Goal: Transaction & Acquisition: Purchase product/service

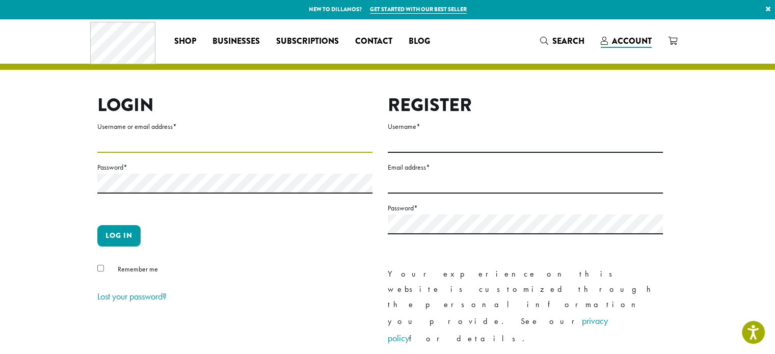
click at [169, 142] on input "Username or email address *" at bounding box center [234, 143] width 275 height 20
type input "**********"
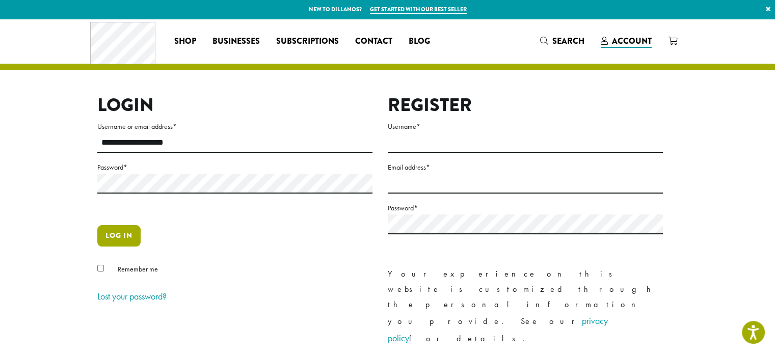
click at [113, 235] on button "Log in" at bounding box center [118, 235] width 43 height 21
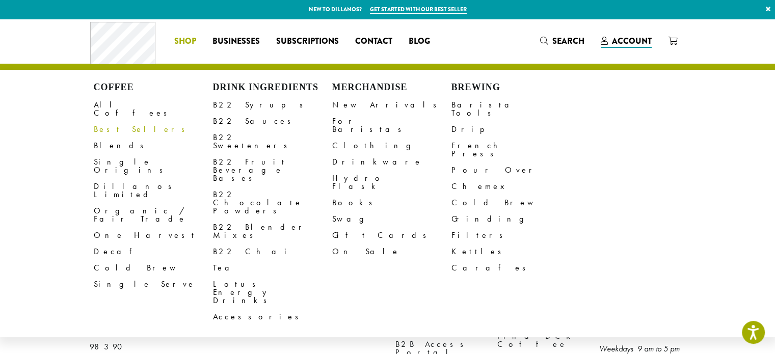
click at [118, 122] on link "Best Sellers" at bounding box center [153, 129] width 119 height 16
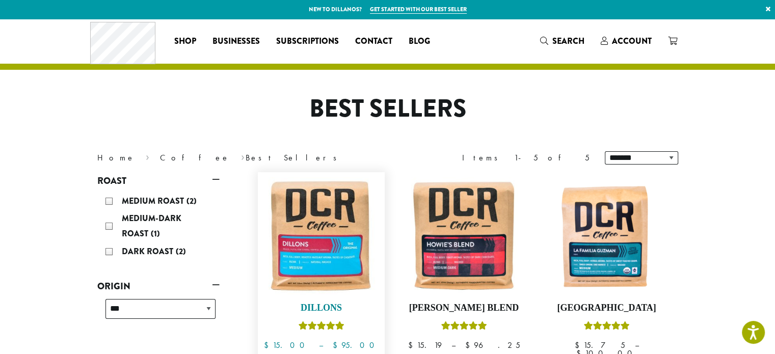
click at [315, 243] on img at bounding box center [320, 235] width 117 height 117
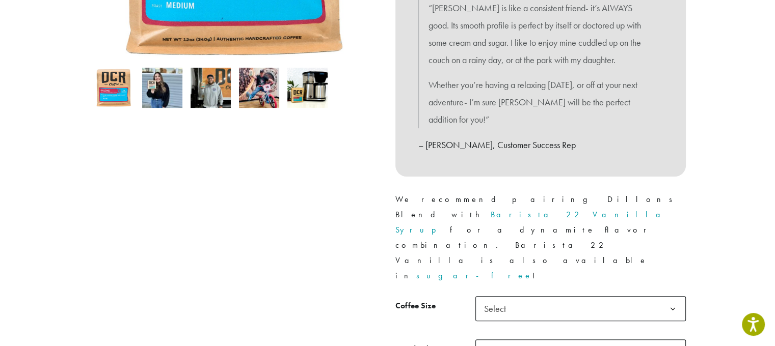
click at [535, 296] on span "Select" at bounding box center [580, 308] width 210 height 25
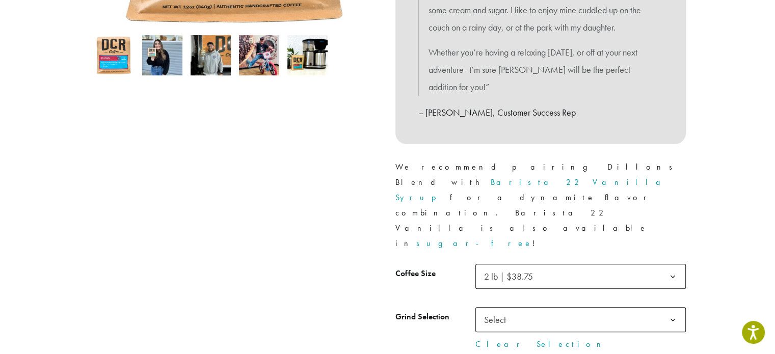
scroll to position [357, 0]
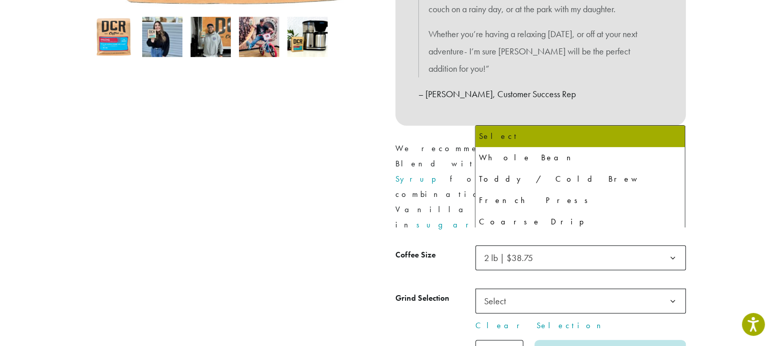
click at [505, 291] on span "Select" at bounding box center [498, 301] width 36 height 20
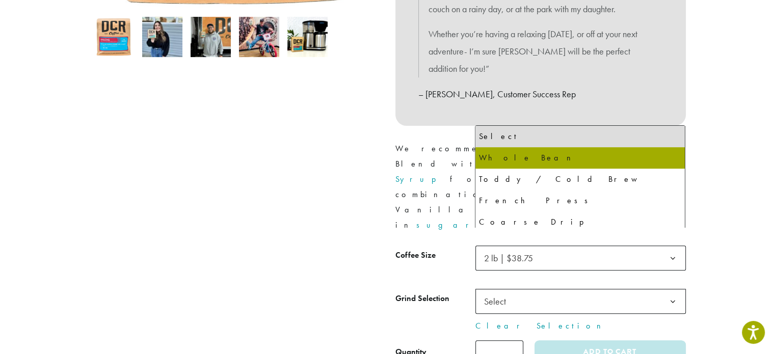
select select "**********"
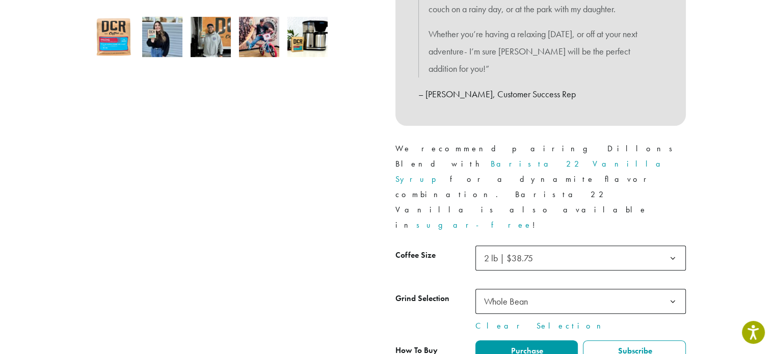
type input "*"
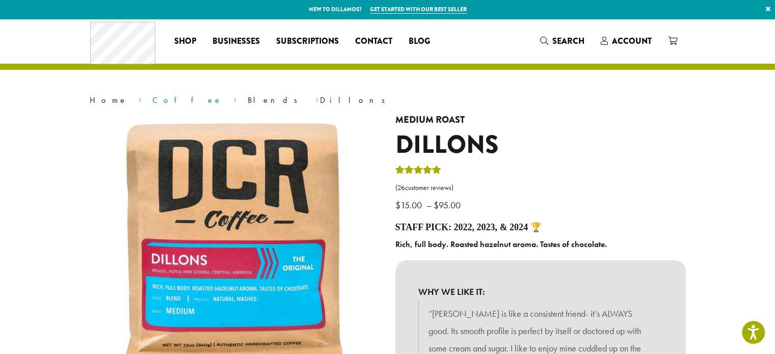
click at [152, 101] on link "Coffee" at bounding box center [187, 100] width 70 height 11
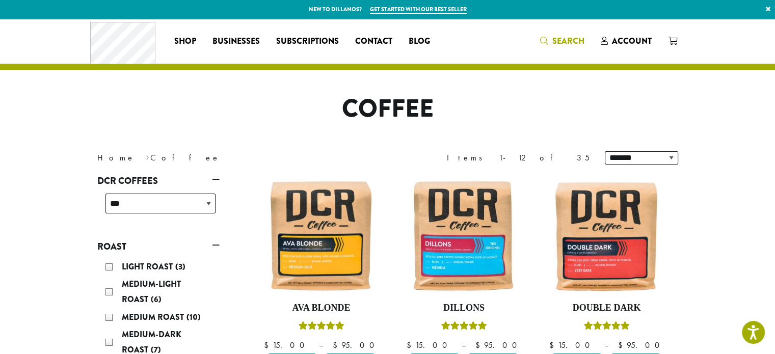
click at [574, 40] on span "Search" at bounding box center [568, 41] width 32 height 12
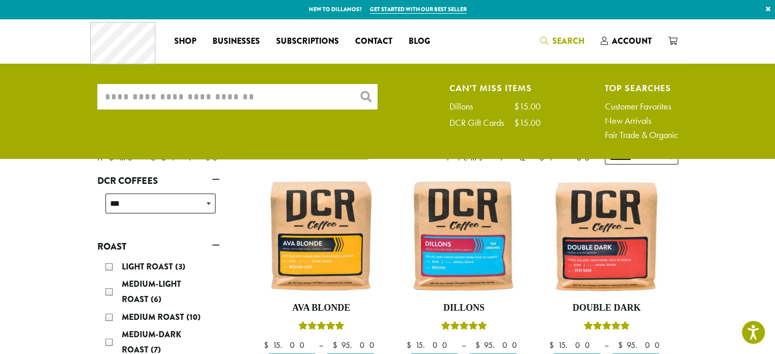
click at [256, 97] on input "What are you searching for?" at bounding box center [237, 96] width 280 height 25
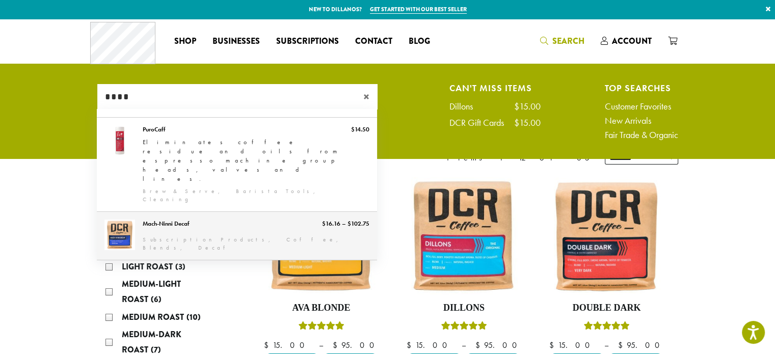
type input "****"
click at [183, 212] on link "Mach-Ninni Decaf" at bounding box center [237, 236] width 280 height 48
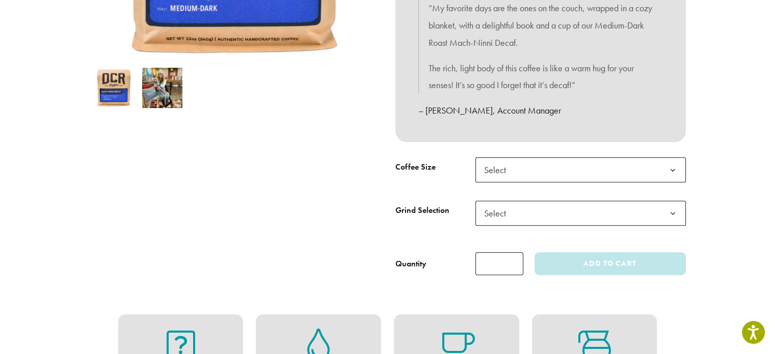
scroll to position [357, 0]
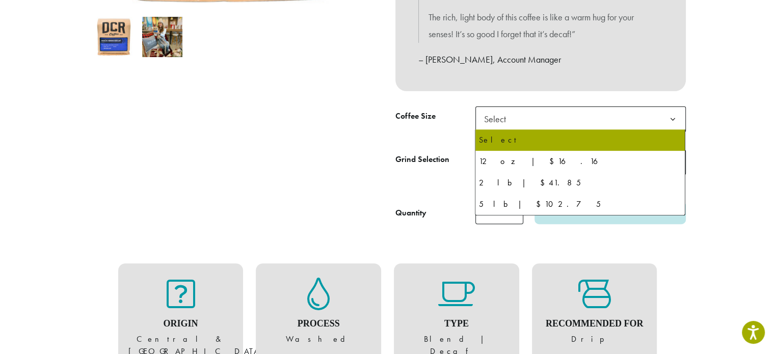
click at [501, 120] on span "Select" at bounding box center [498, 119] width 36 height 20
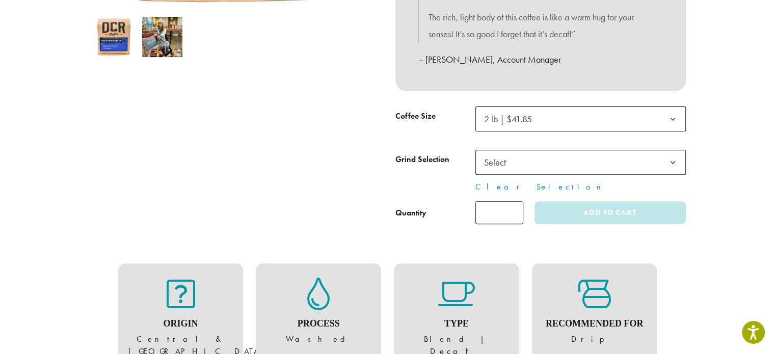
click at [506, 158] on span "Select" at bounding box center [498, 162] width 36 height 20
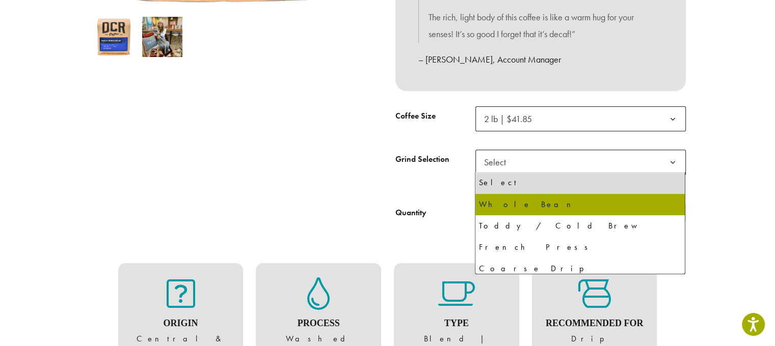
select select "**********"
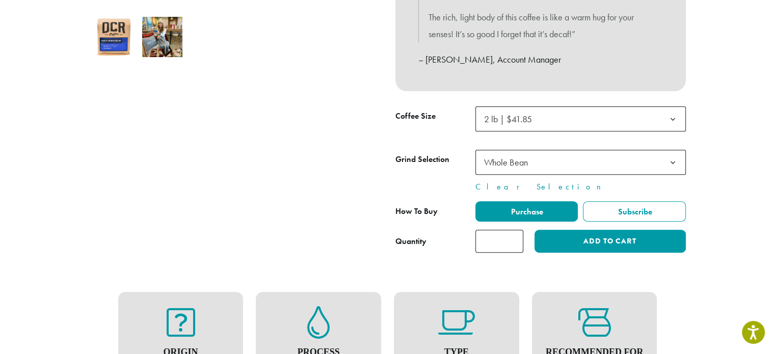
type input "*"
click at [513, 238] on input "*" at bounding box center [499, 241] width 48 height 23
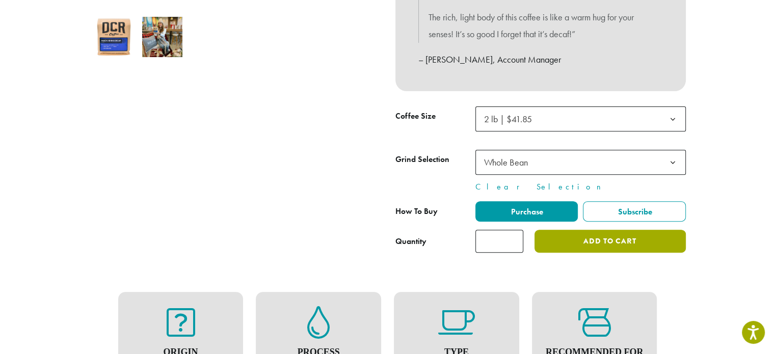
click at [584, 240] on button "Add to cart" at bounding box center [609, 241] width 151 height 23
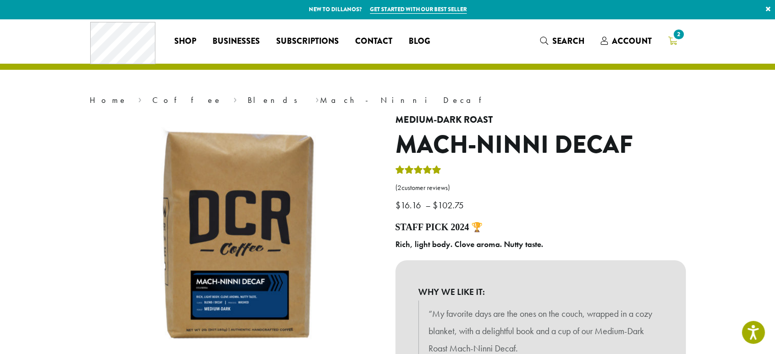
click at [671, 37] on icon "2" at bounding box center [672, 41] width 9 height 8
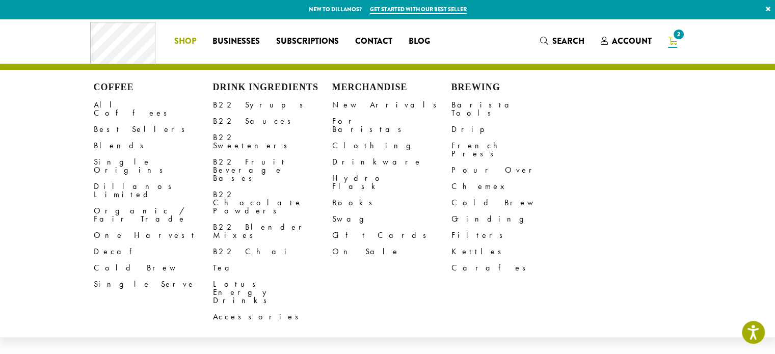
click at [183, 38] on span "Shop" at bounding box center [185, 41] width 22 height 13
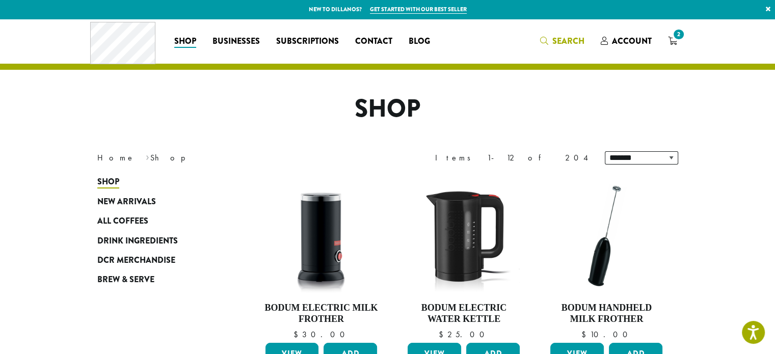
click at [571, 40] on span "Search" at bounding box center [568, 41] width 32 height 12
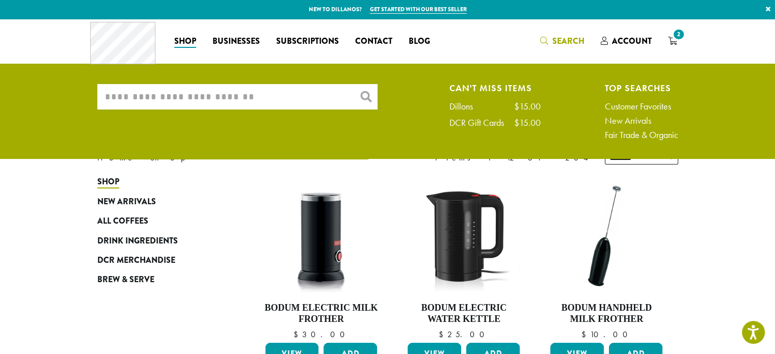
click at [257, 87] on input "What are you searching for?" at bounding box center [237, 96] width 280 height 25
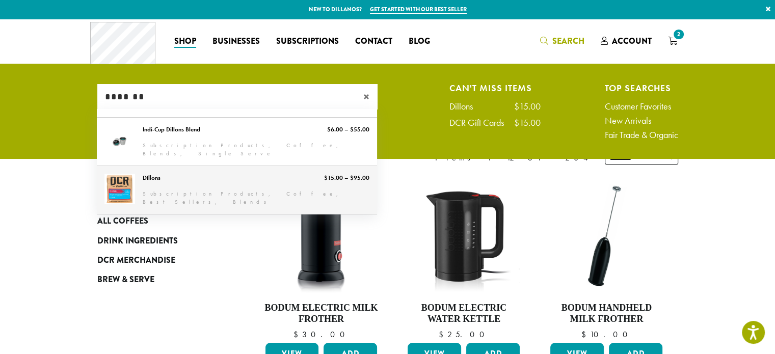
type input "*******"
click at [153, 177] on link "Dillons" at bounding box center [237, 190] width 280 height 48
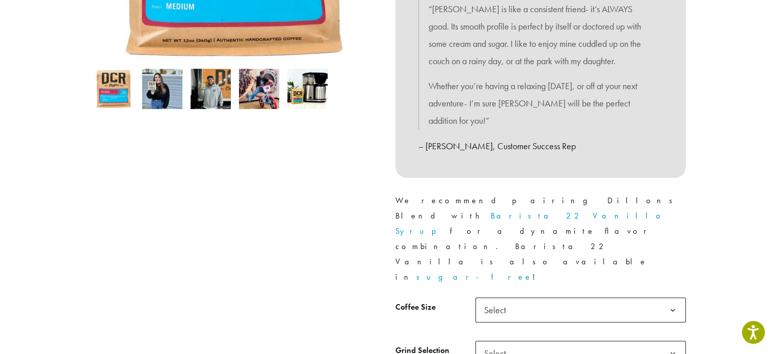
scroll to position [306, 0]
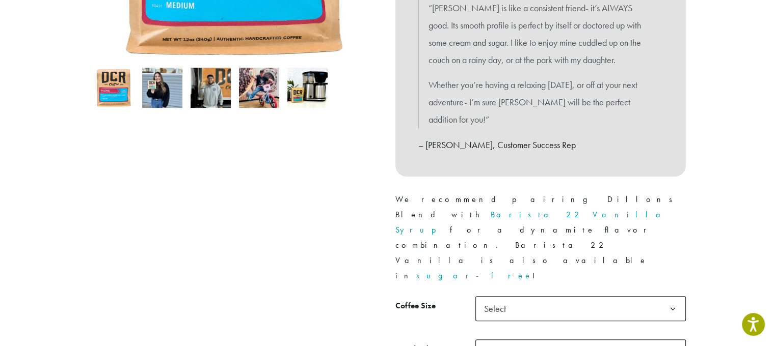
click at [494, 299] on span "Select" at bounding box center [498, 309] width 36 height 20
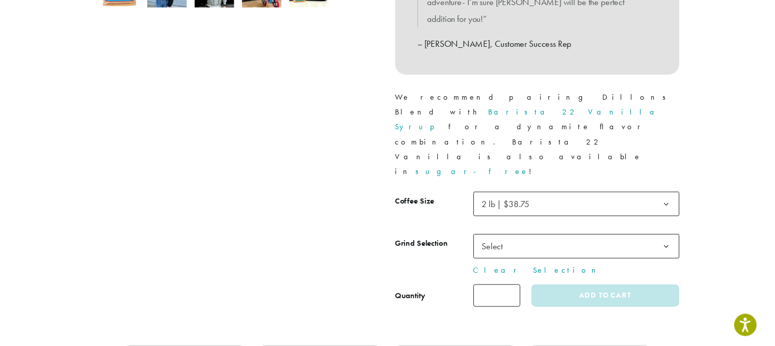
scroll to position [408, 0]
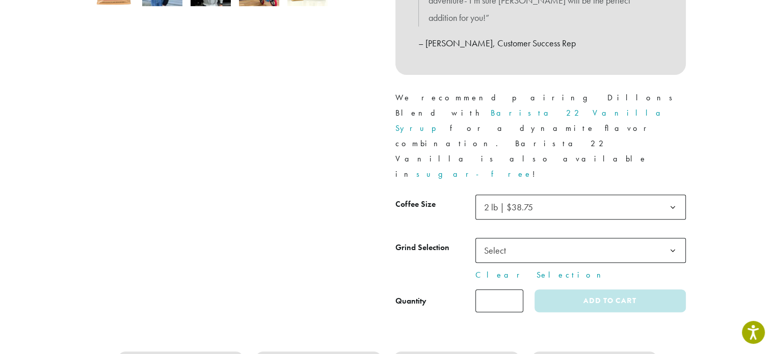
click at [500, 240] on span "Select" at bounding box center [498, 250] width 36 height 20
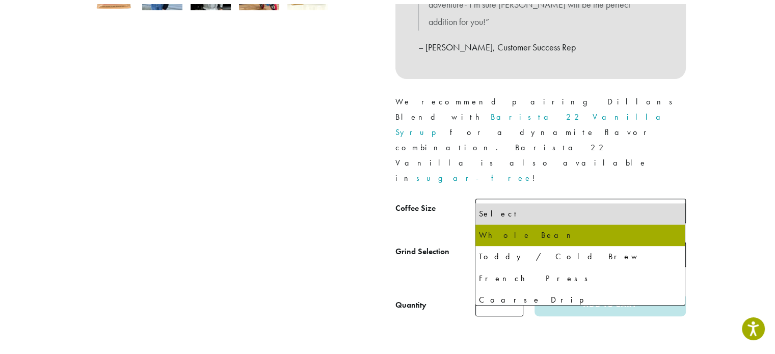
scroll to position [393, 0]
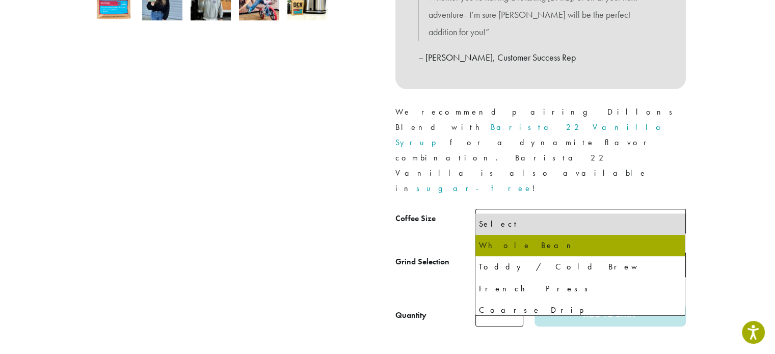
select select "**********"
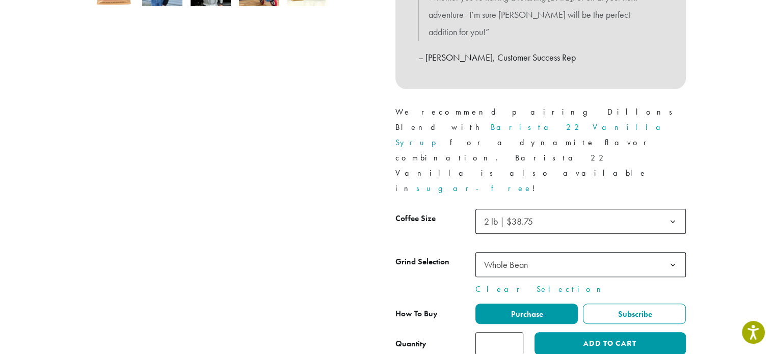
click at [514, 332] on input "*" at bounding box center [499, 343] width 48 height 23
type input "*"
click at [514, 332] on input "*" at bounding box center [499, 343] width 48 height 23
click at [604, 332] on button "Add to cart" at bounding box center [609, 343] width 151 height 23
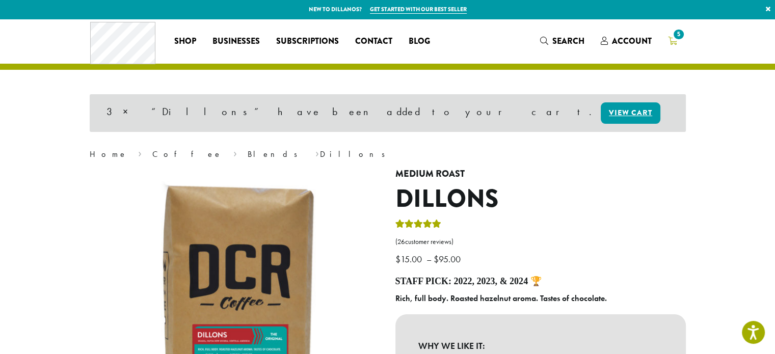
click at [672, 40] on icon "5" at bounding box center [672, 41] width 9 height 8
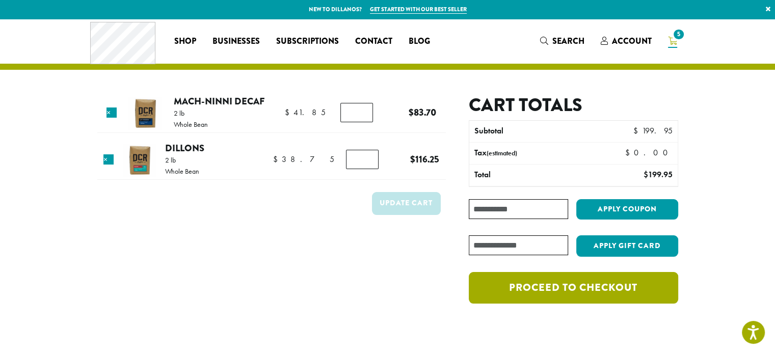
click at [577, 285] on link "Proceed to checkout" at bounding box center [573, 288] width 209 height 32
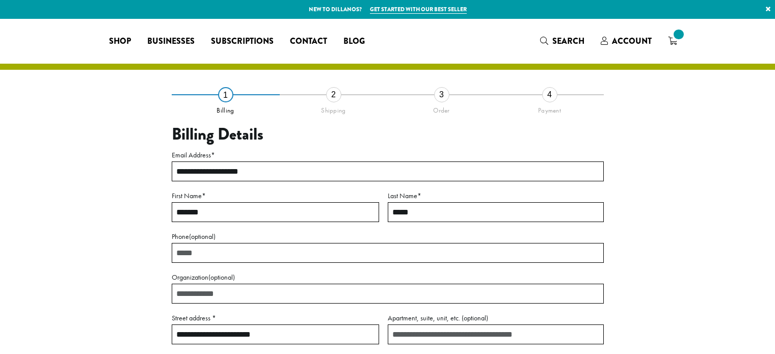
select select "**"
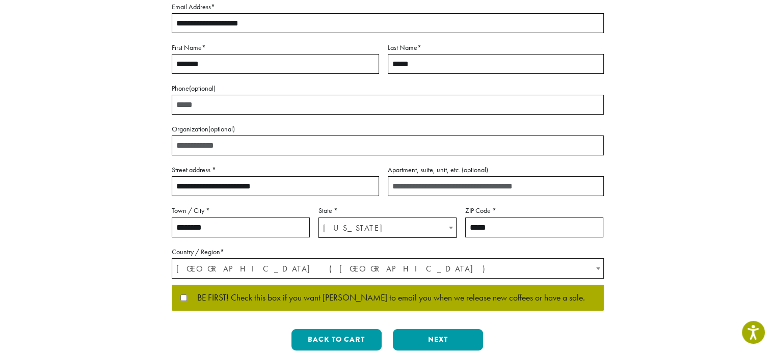
scroll to position [204, 0]
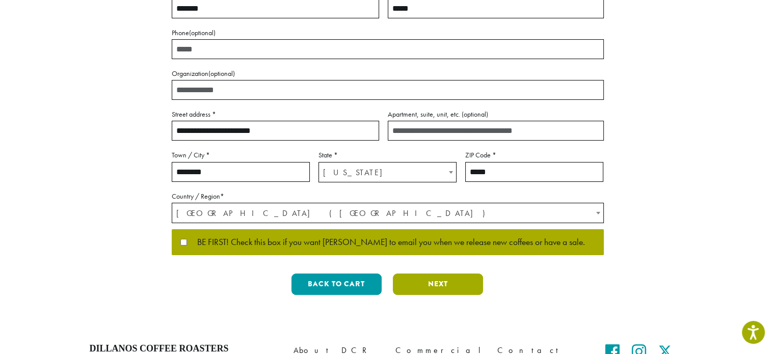
click at [437, 285] on button "Next" at bounding box center [438, 284] width 90 height 21
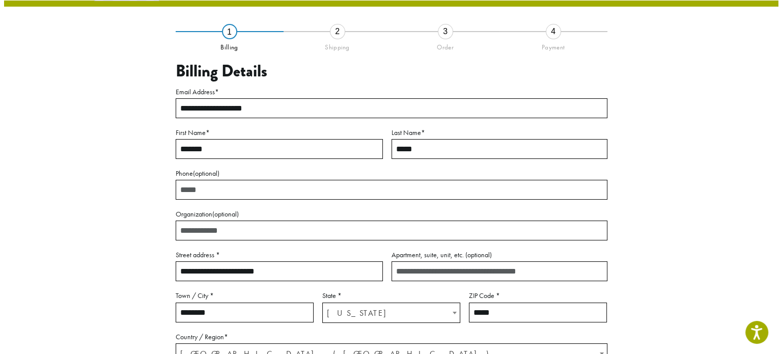
scroll to position [58, 0]
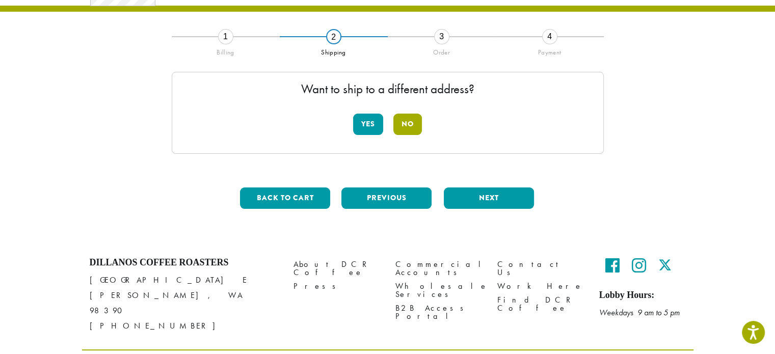
click at [410, 128] on button "No" at bounding box center [407, 124] width 29 height 21
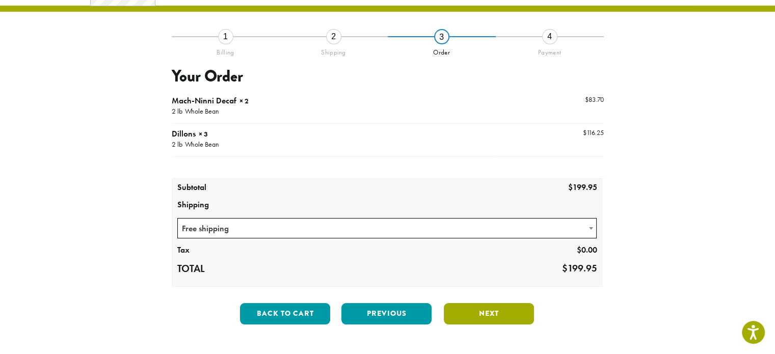
click at [486, 313] on button "Next" at bounding box center [489, 313] width 90 height 21
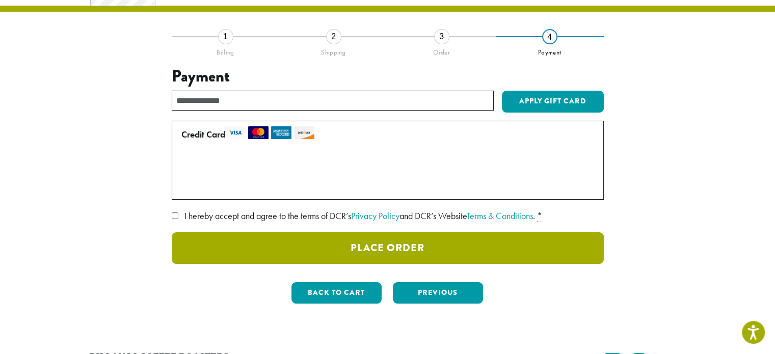
click at [377, 251] on button "Place Order" at bounding box center [388, 248] width 432 height 32
